Goal: Information Seeking & Learning: Learn about a topic

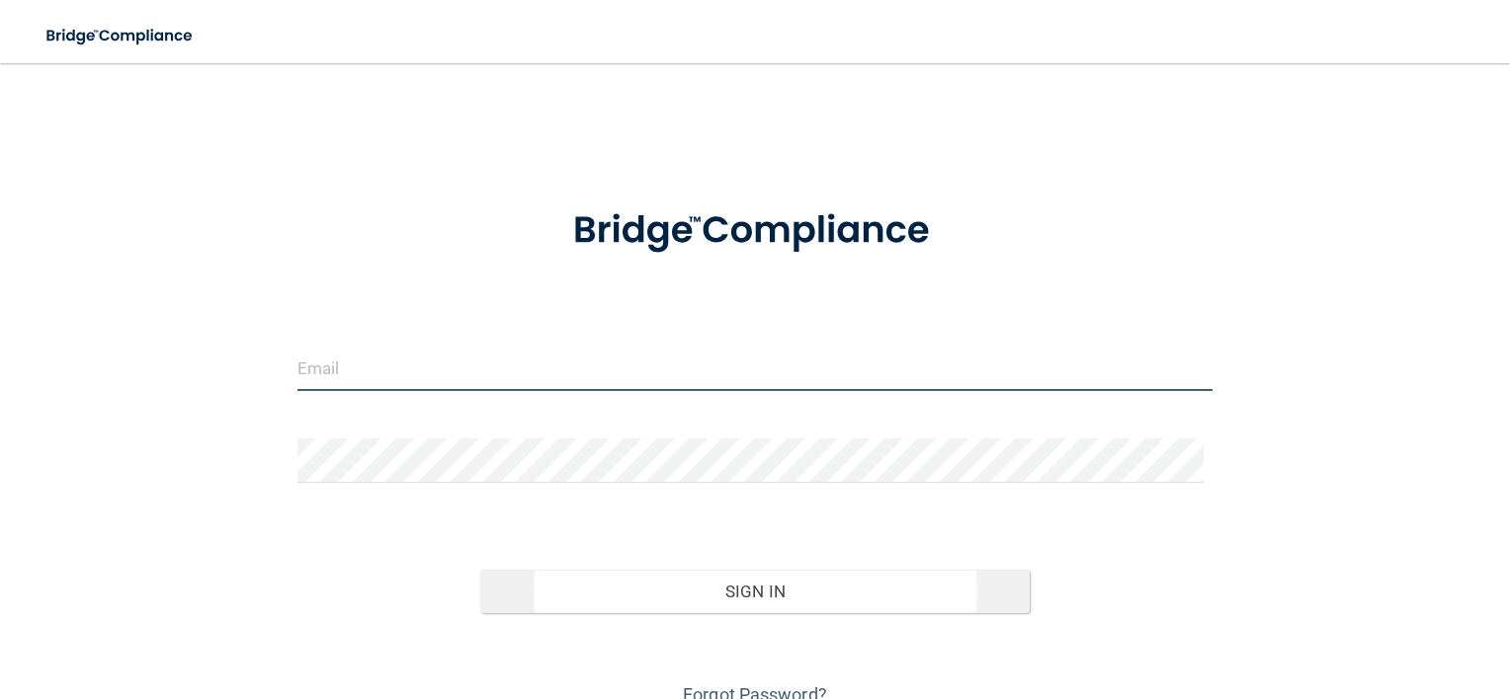
type input "[EMAIL_ADDRESS][DOMAIN_NAME]"
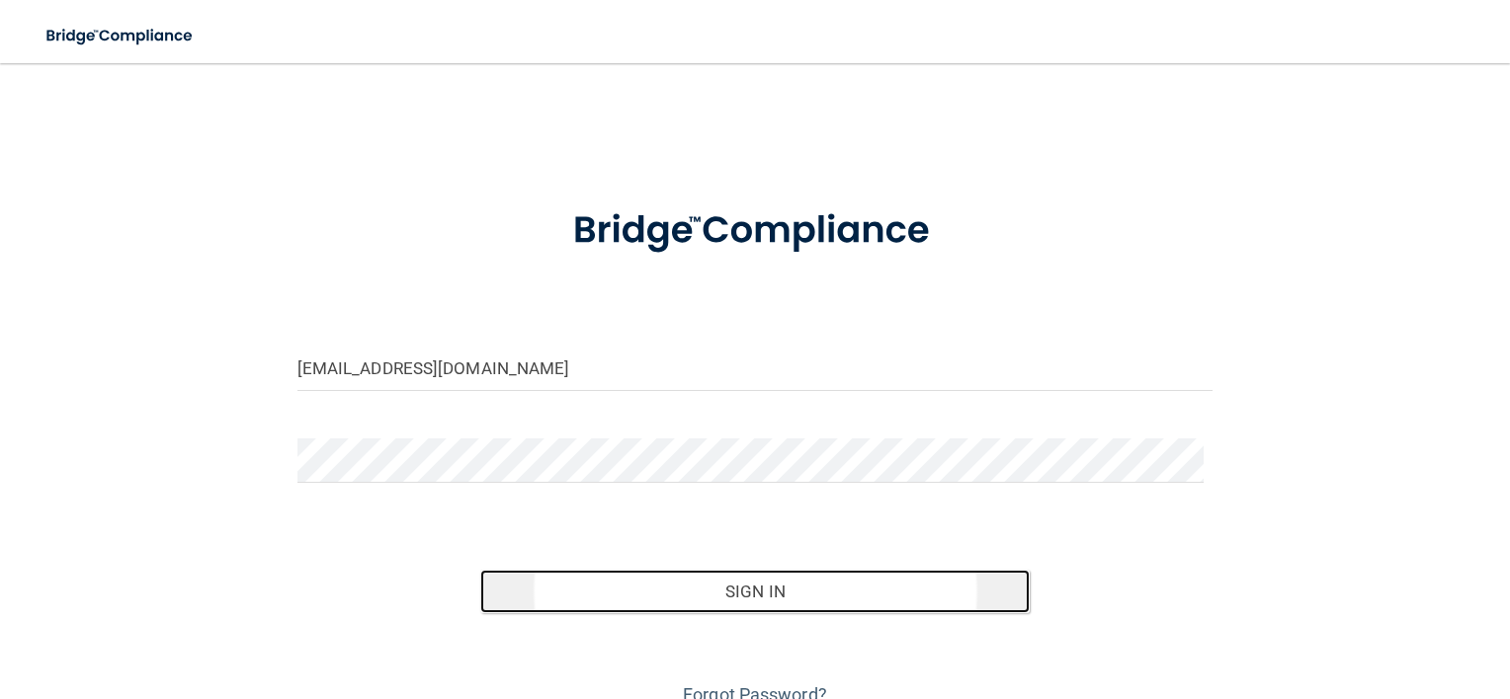
click at [773, 595] on button "Sign In" at bounding box center [754, 591] width 549 height 43
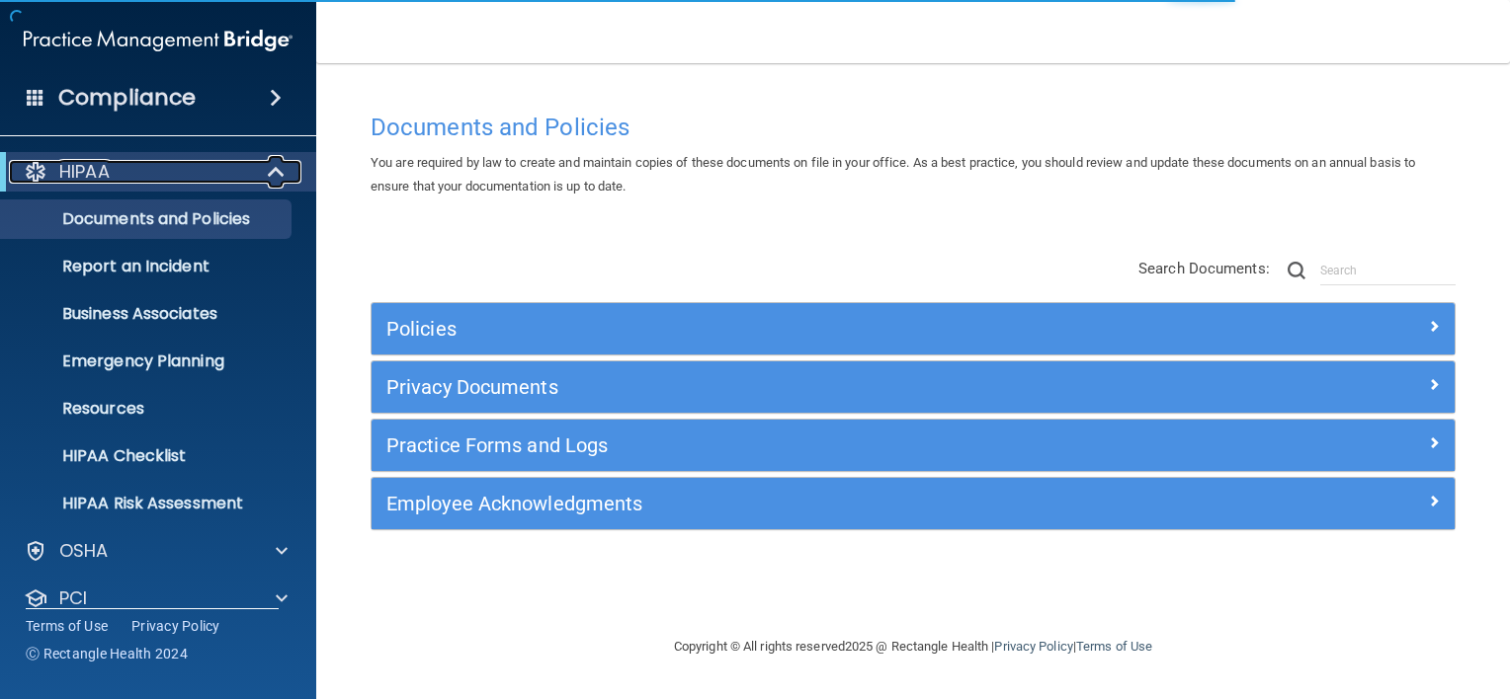
click at [229, 174] on div "HIPAA" at bounding box center [131, 172] width 244 height 24
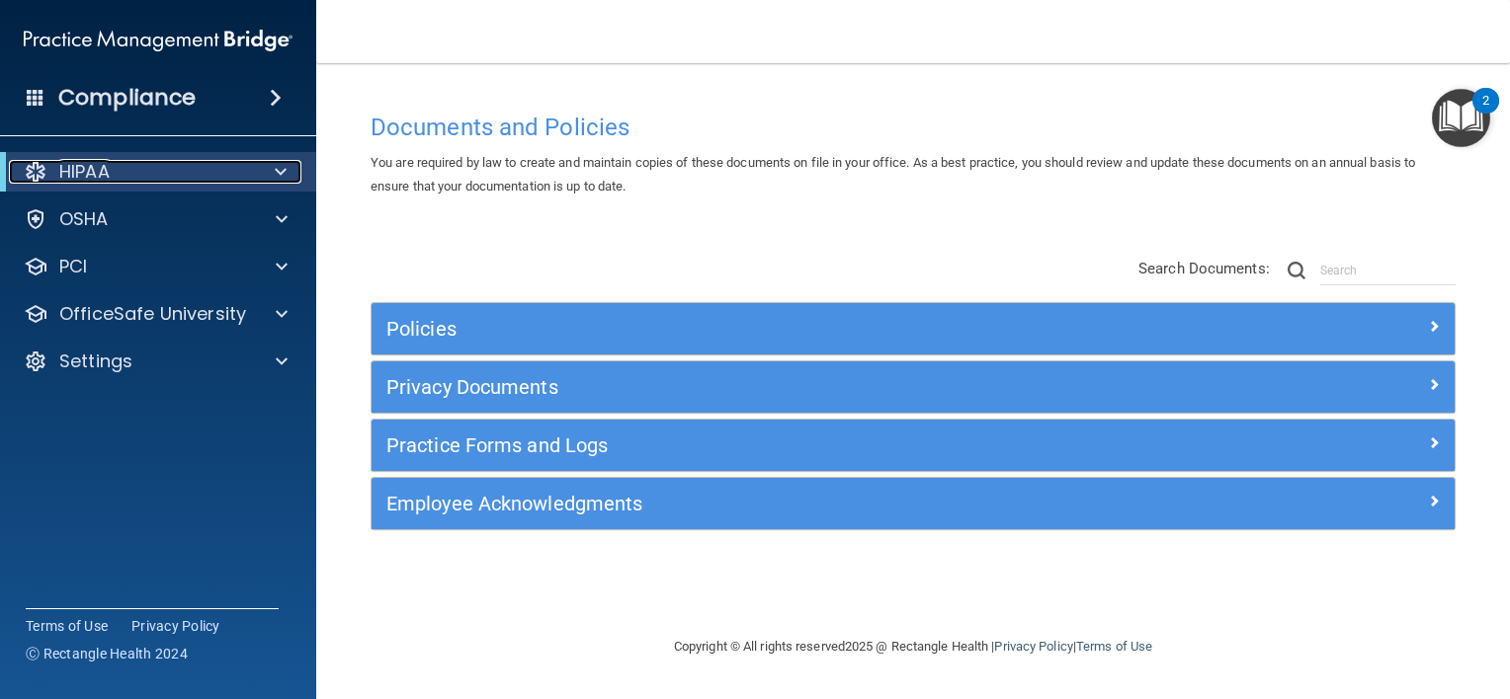
click at [182, 162] on div "HIPAA" at bounding box center [131, 172] width 244 height 24
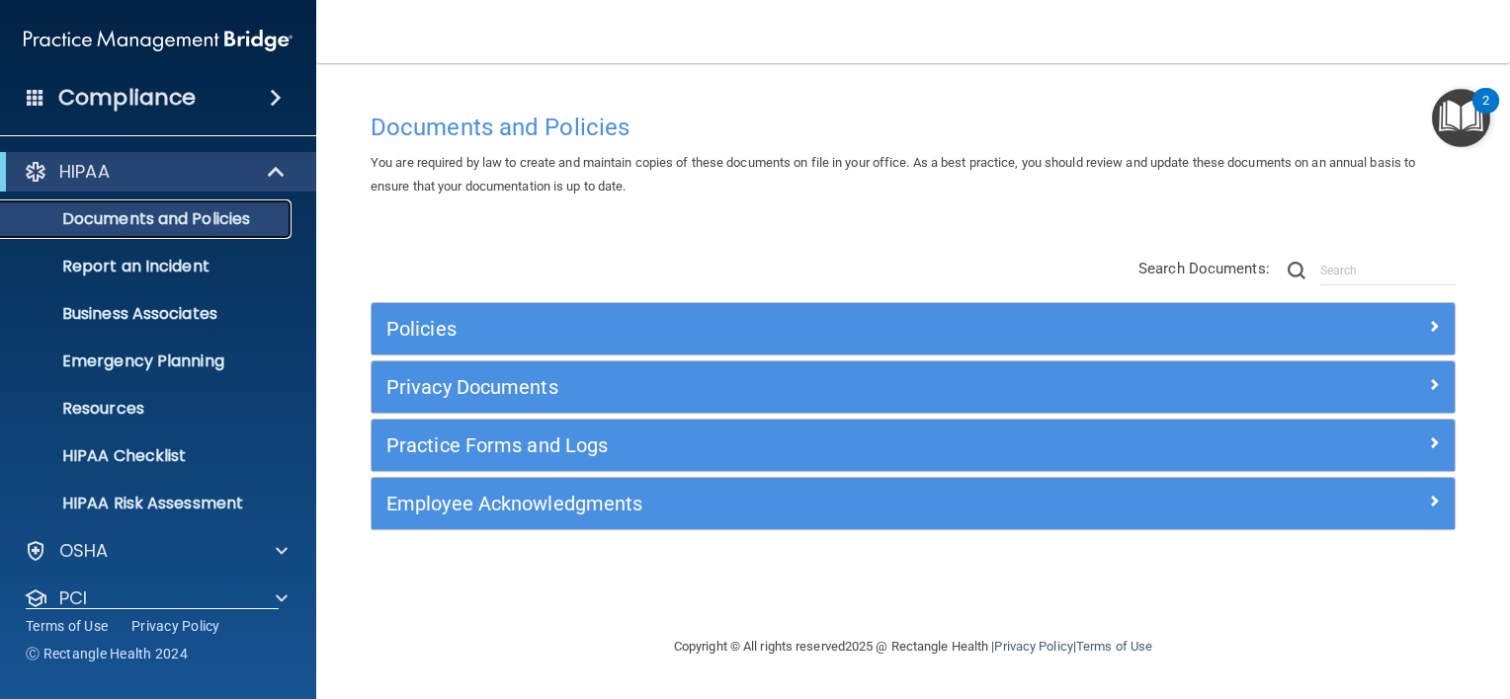
click at [172, 214] on p "Documents and Policies" at bounding box center [148, 219] width 270 height 20
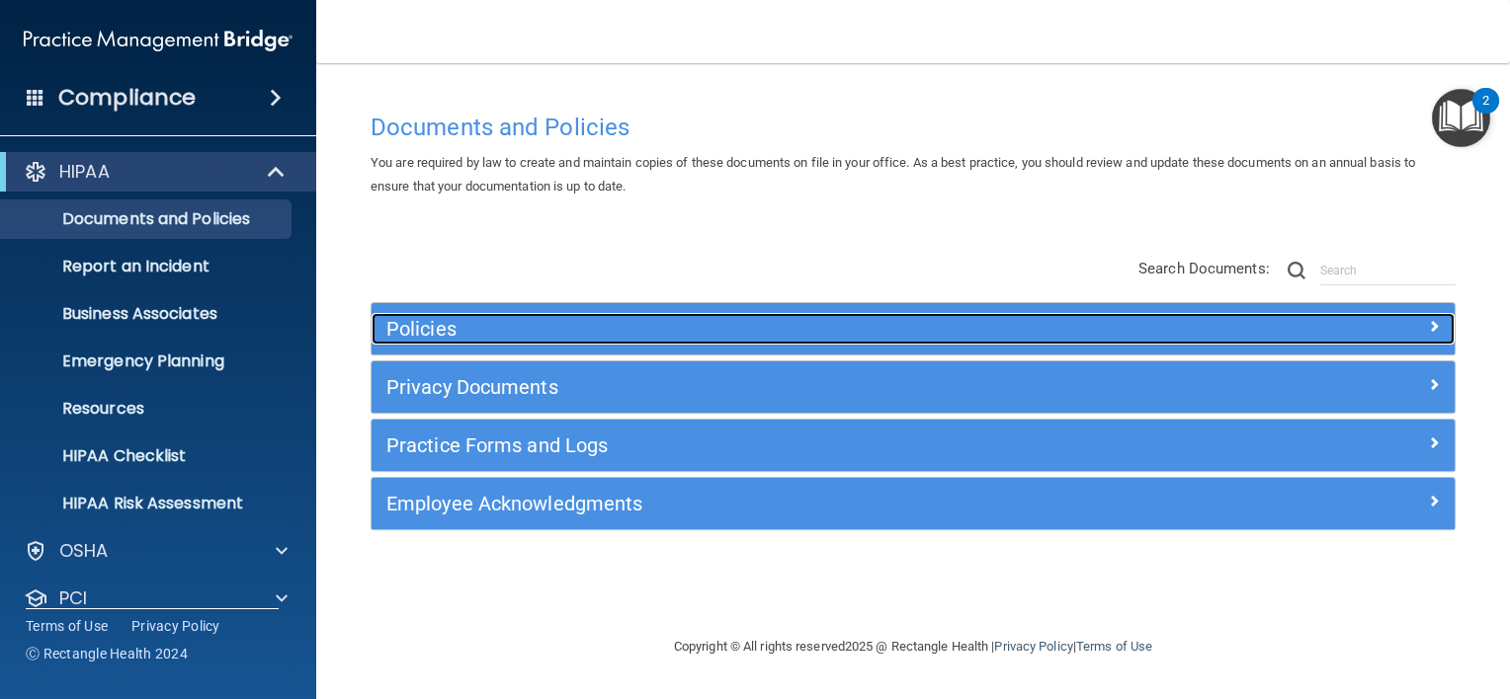
click at [412, 324] on h5 "Policies" at bounding box center [777, 329] width 782 height 22
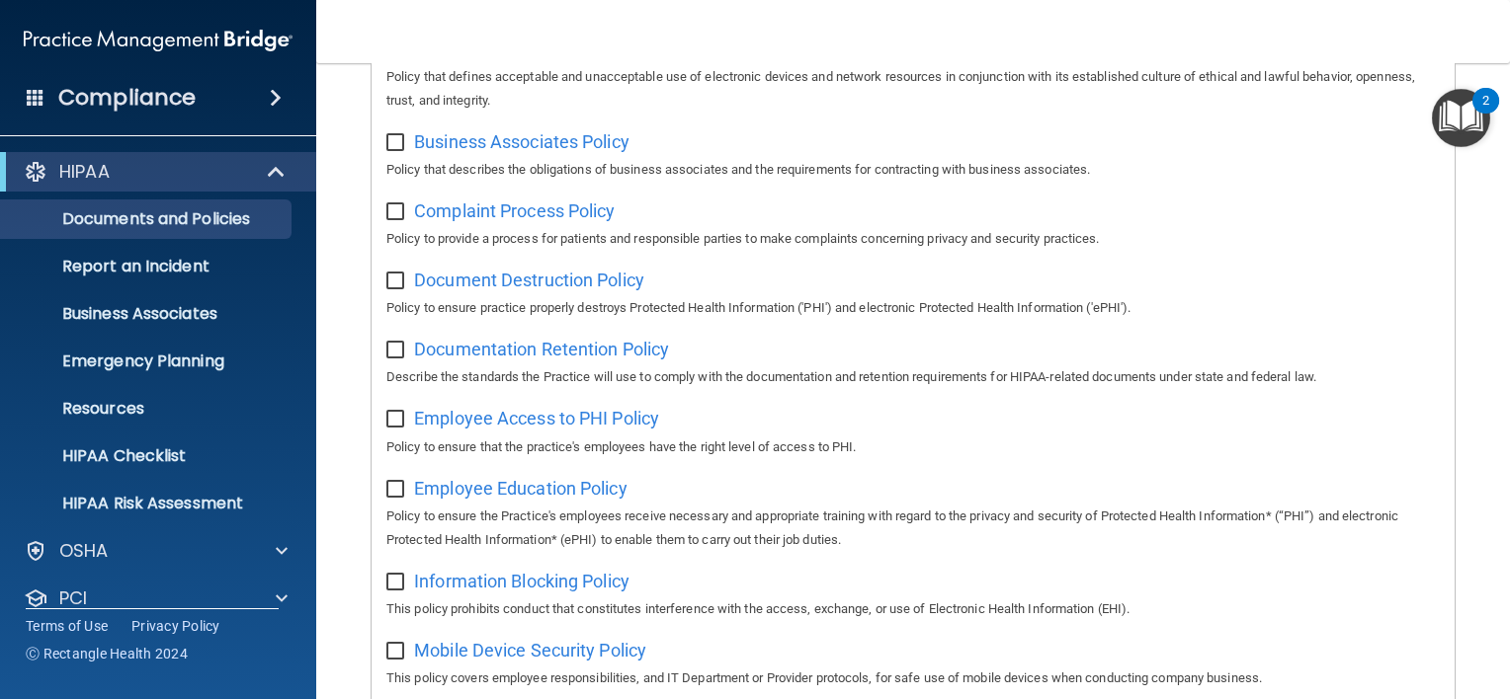
scroll to position [296, 0]
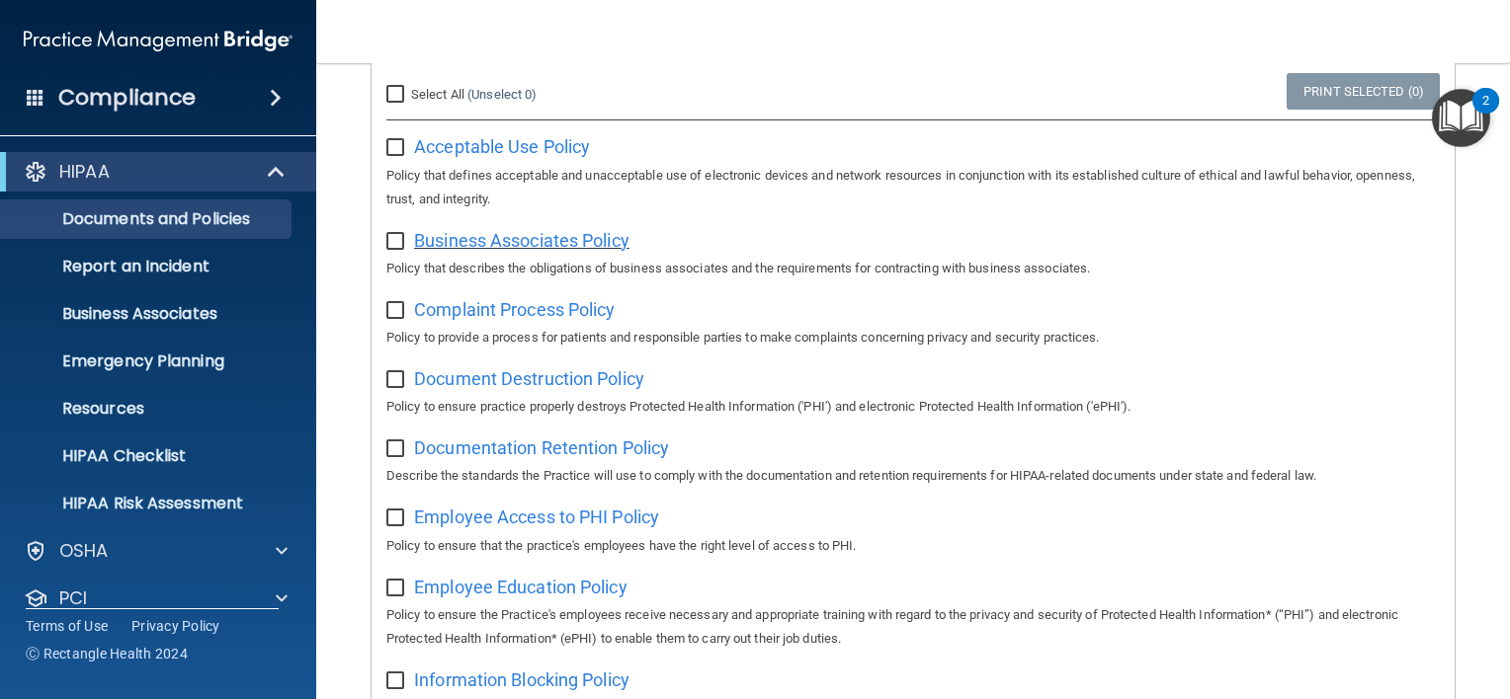
click at [470, 245] on span "Business Associates Policy" at bounding box center [521, 240] width 215 height 21
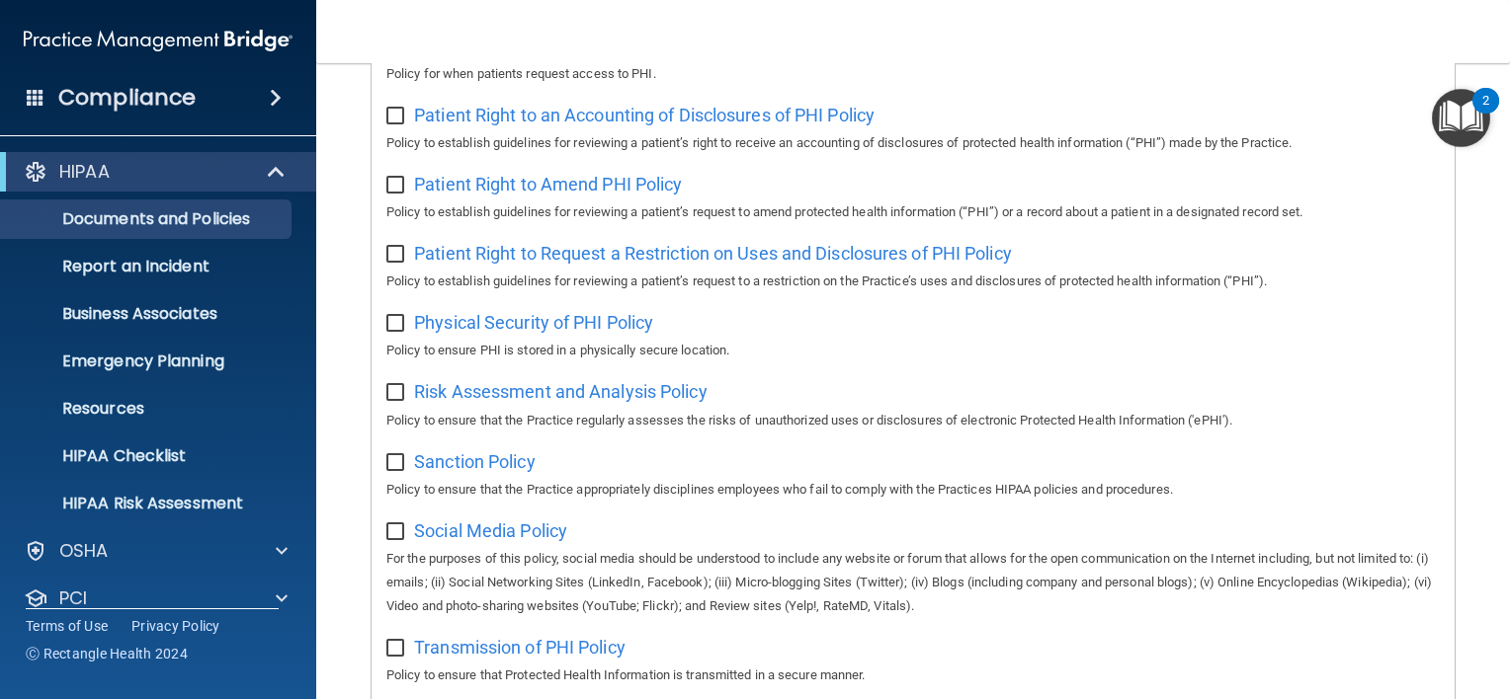
scroll to position [1186, 0]
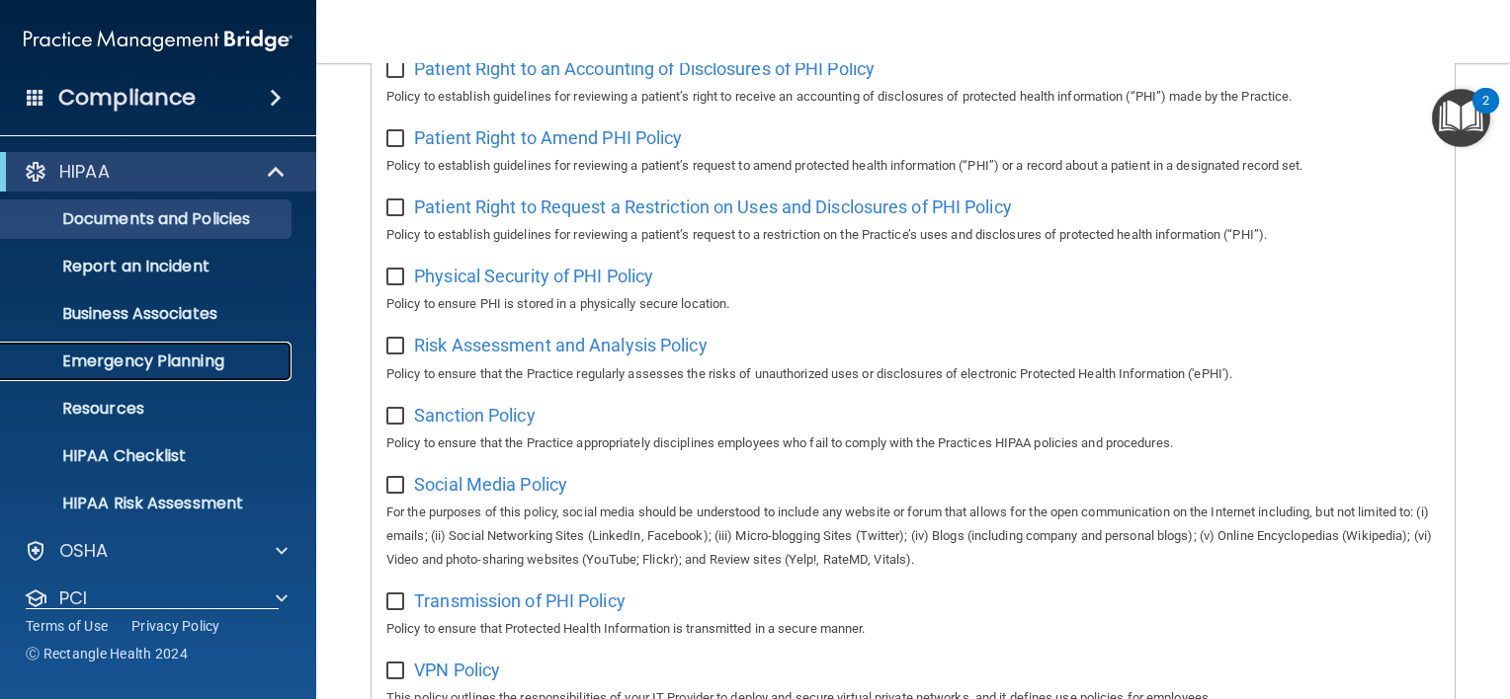
click at [194, 360] on p "Emergency Planning" at bounding box center [148, 362] width 270 height 20
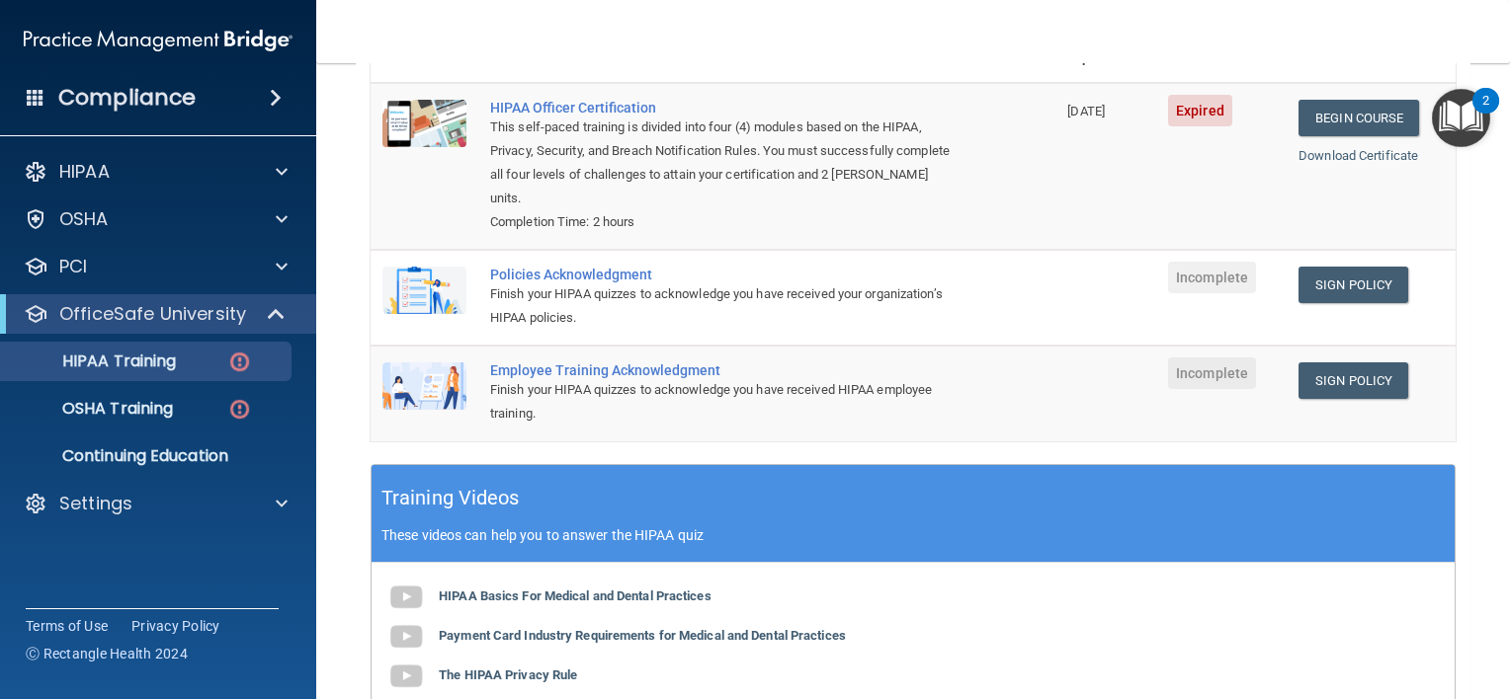
scroll to position [296, 0]
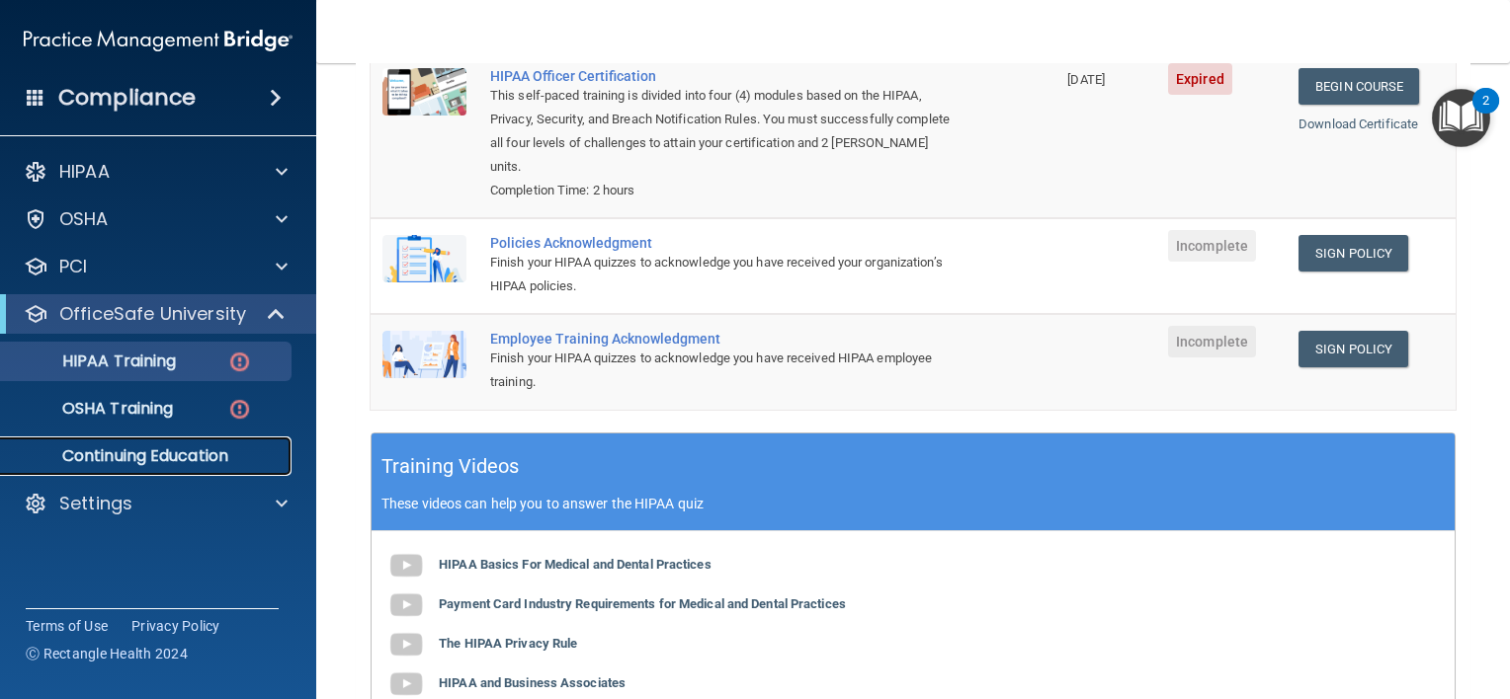
click at [166, 452] on p "Continuing Education" at bounding box center [148, 457] width 270 height 20
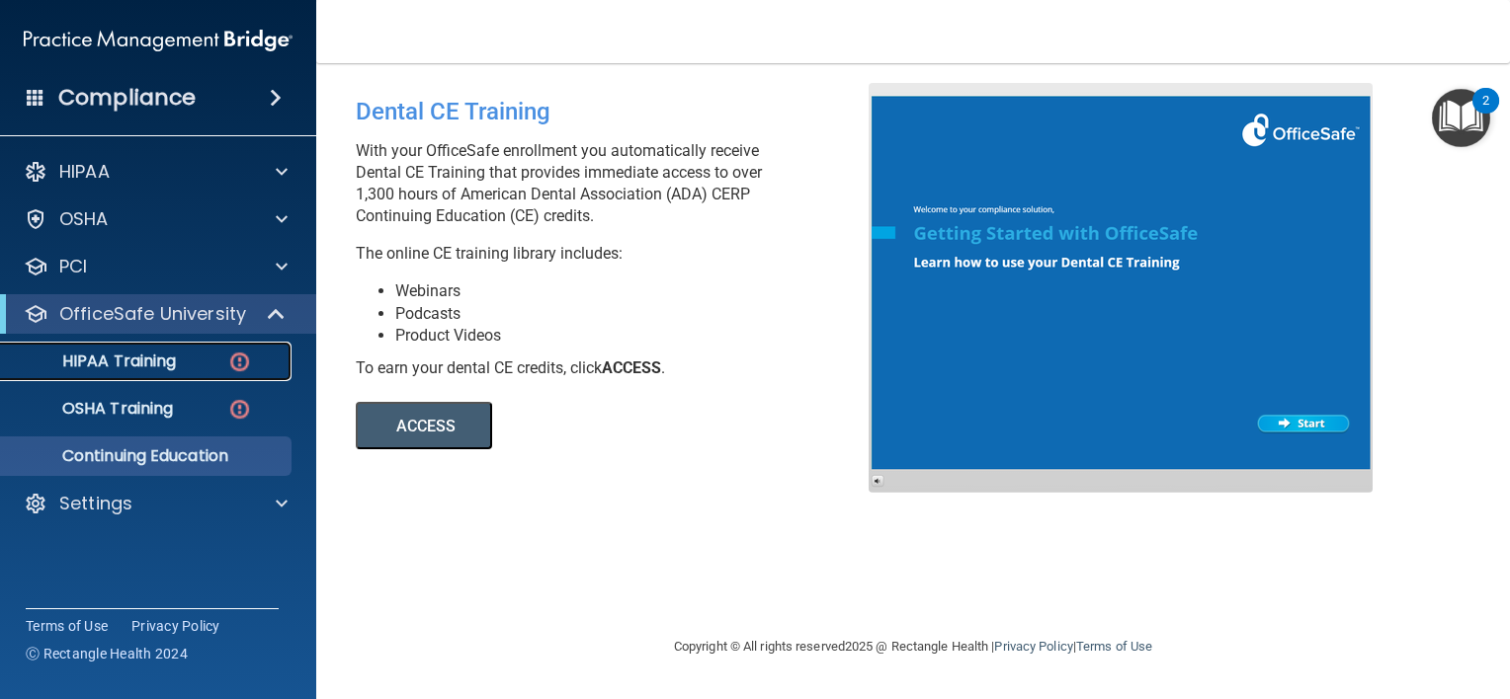
click at [170, 359] on p "HIPAA Training" at bounding box center [94, 362] width 163 height 20
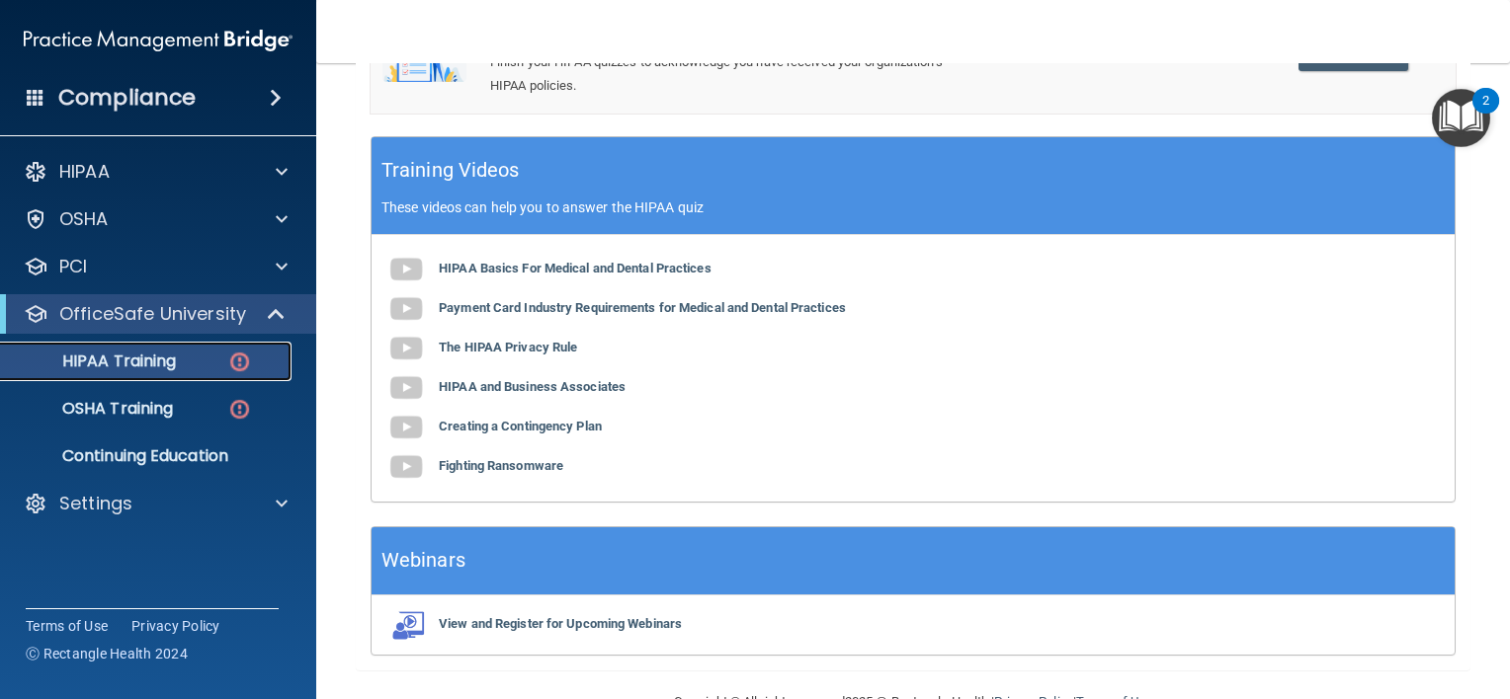
scroll to position [642, 0]
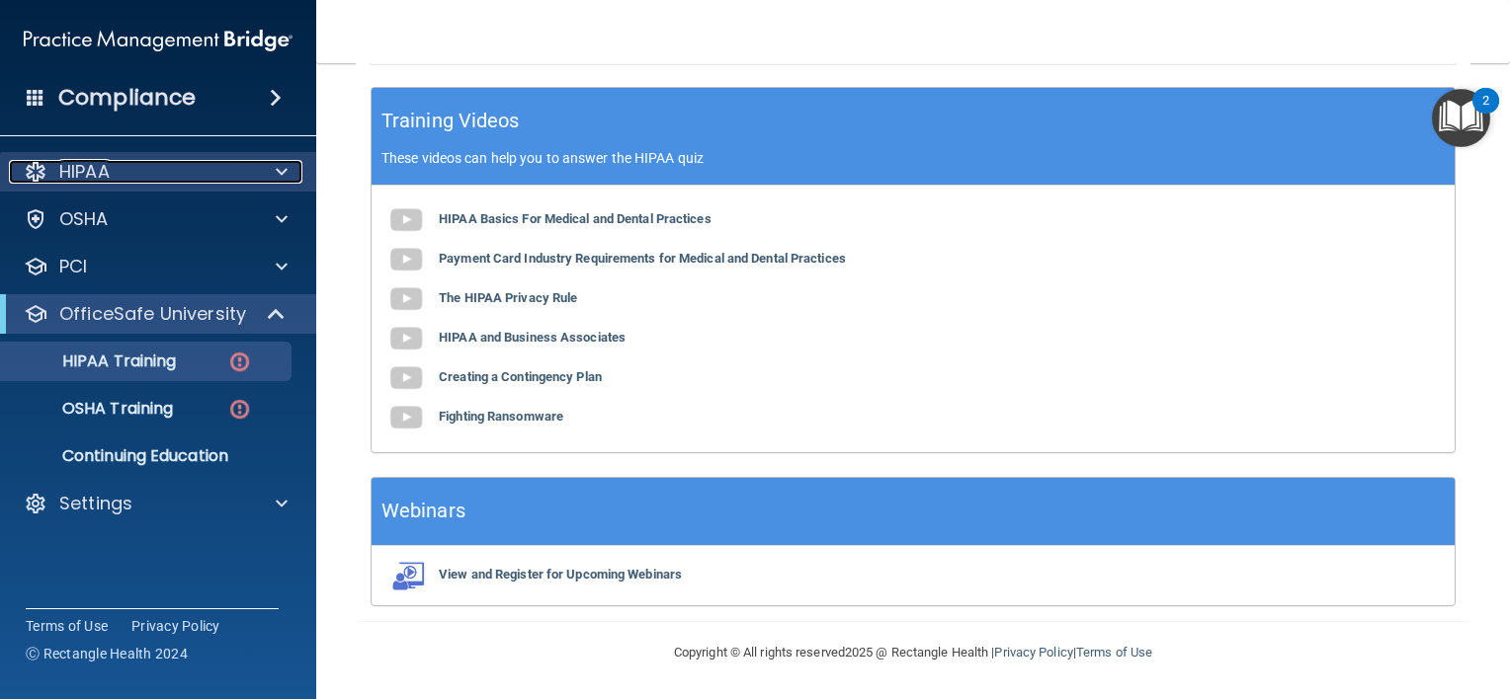
click at [232, 175] on div "HIPAA" at bounding box center [131, 172] width 245 height 24
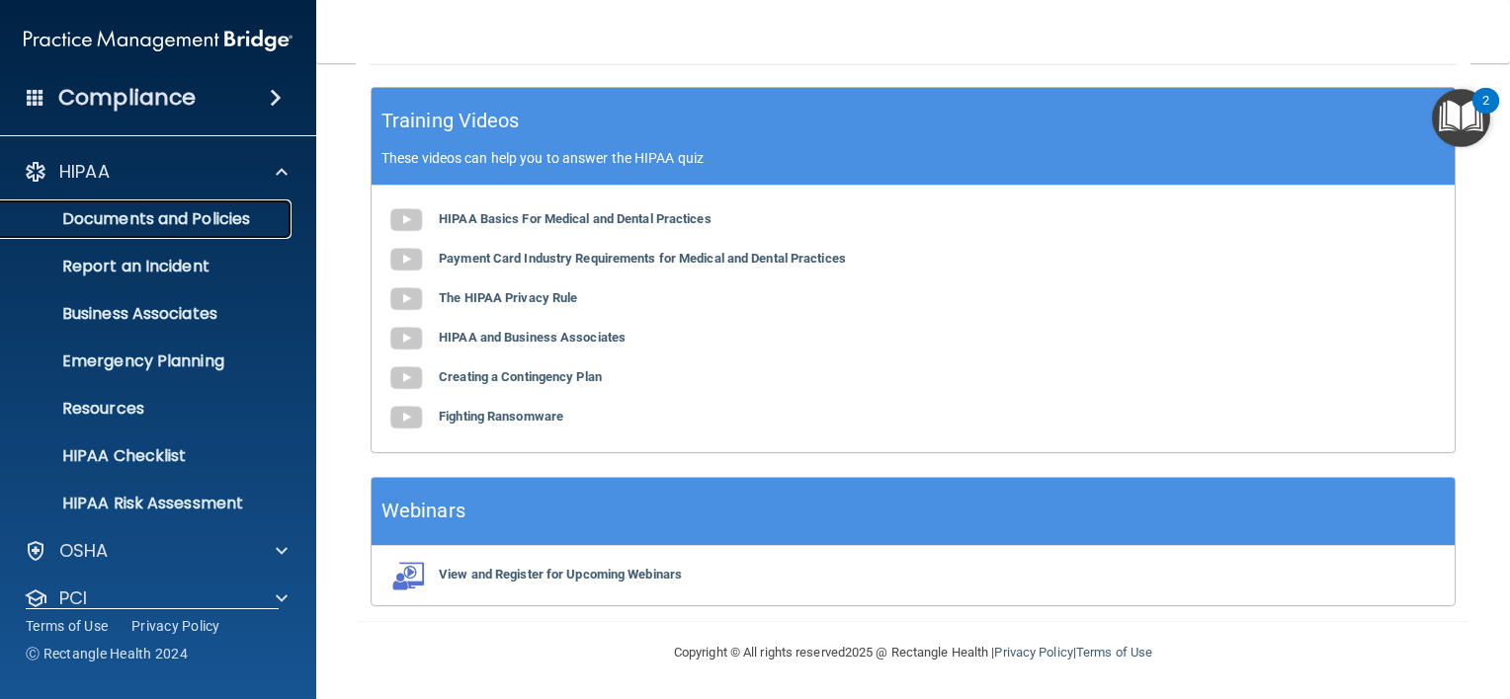
click at [209, 214] on p "Documents and Policies" at bounding box center [148, 219] width 270 height 20
